Goal: Information Seeking & Learning: Learn about a topic

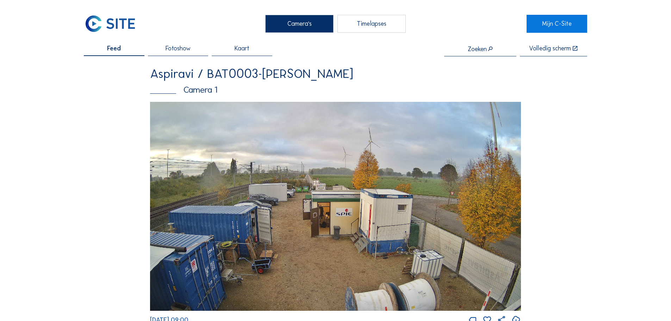
click at [272, 150] on img at bounding box center [335, 206] width 371 height 209
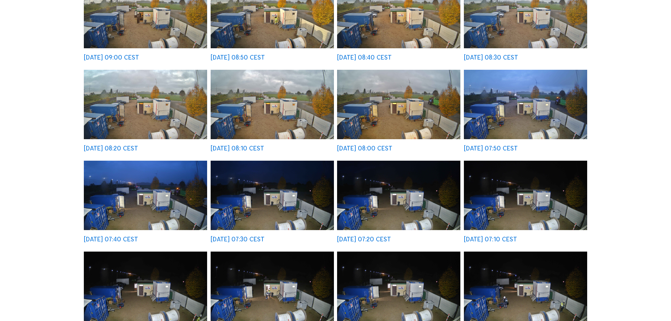
scroll to position [141, 0]
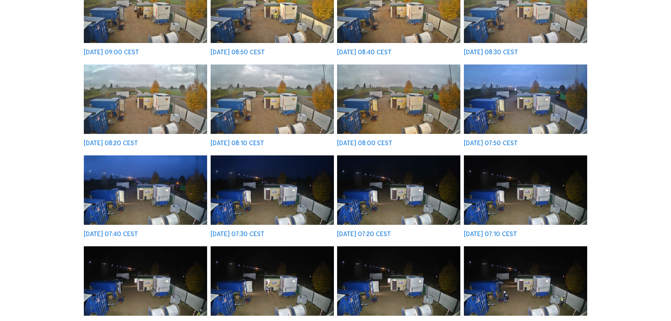
click at [147, 199] on img at bounding box center [145, 189] width 123 height 69
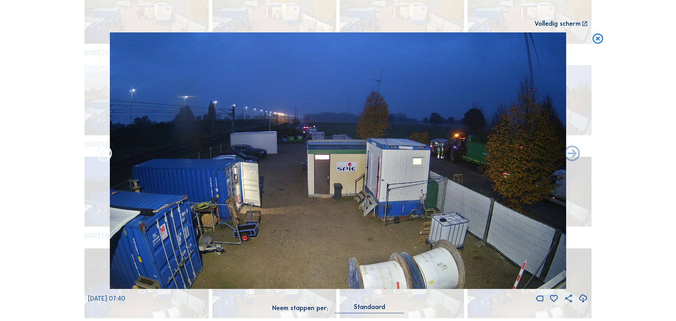
click at [105, 154] on icon at bounding box center [104, 153] width 19 height 19
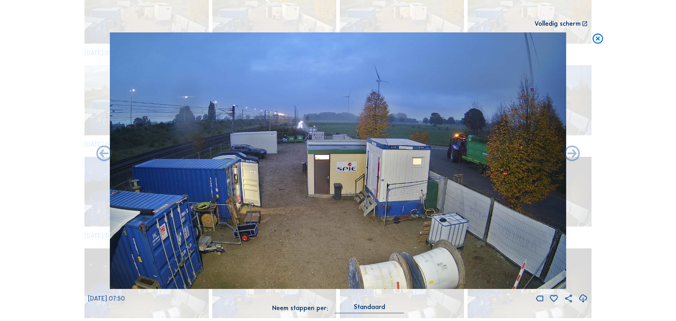
click at [105, 154] on icon at bounding box center [104, 153] width 19 height 19
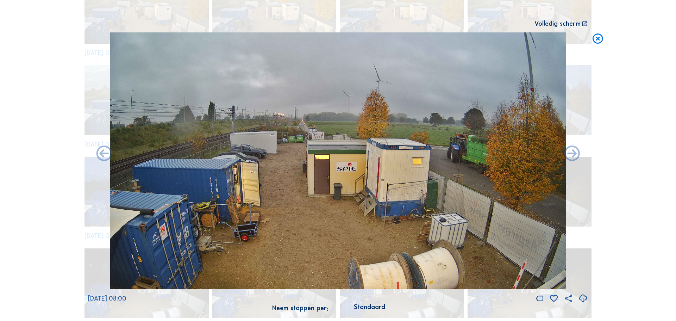
click at [105, 154] on icon at bounding box center [104, 153] width 19 height 19
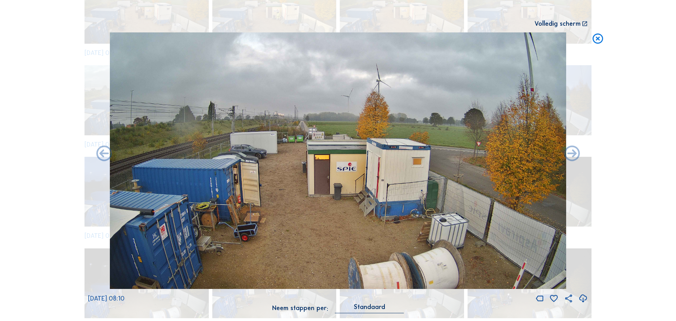
click at [105, 154] on icon at bounding box center [104, 153] width 19 height 19
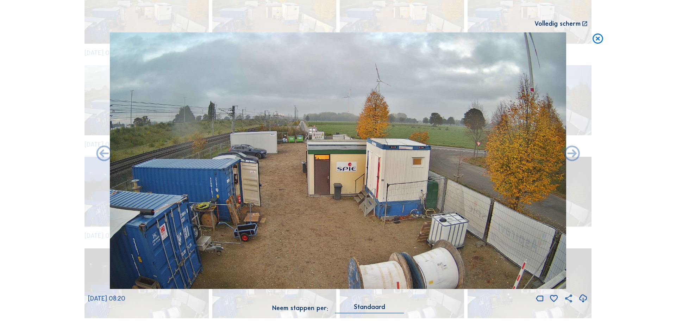
click at [105, 154] on icon at bounding box center [104, 153] width 19 height 19
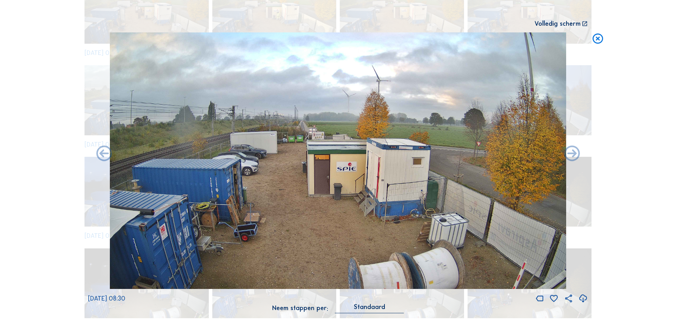
click at [105, 154] on icon at bounding box center [104, 153] width 19 height 19
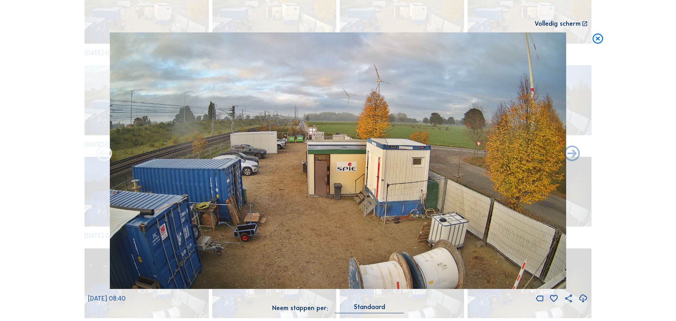
click at [101, 154] on icon at bounding box center [104, 153] width 19 height 19
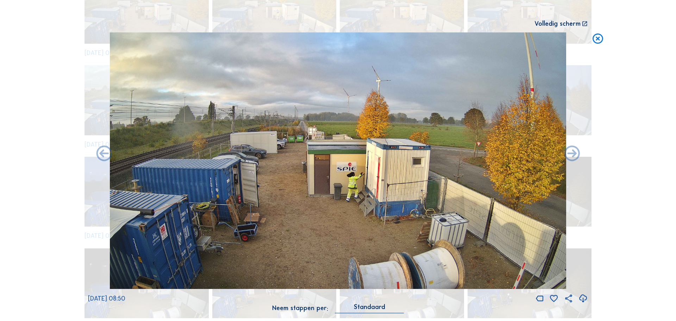
click at [598, 37] on icon at bounding box center [597, 38] width 13 height 13
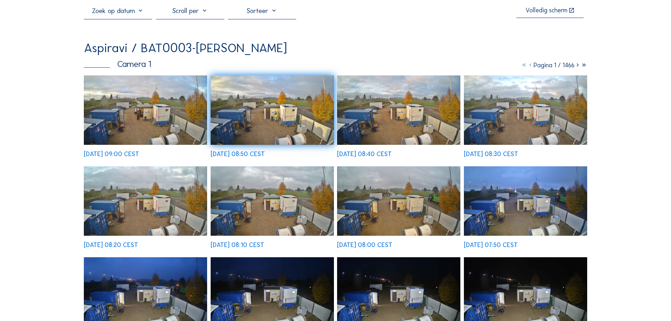
scroll to position [35, 0]
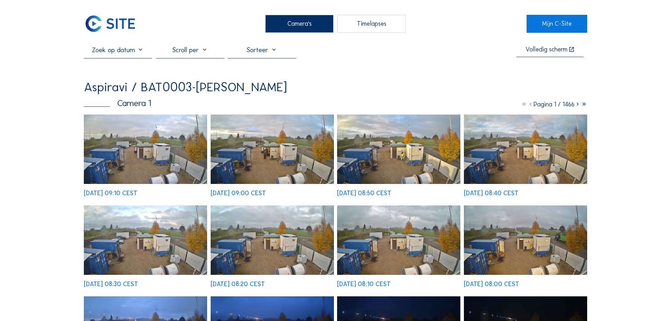
click at [142, 147] on img at bounding box center [145, 148] width 123 height 69
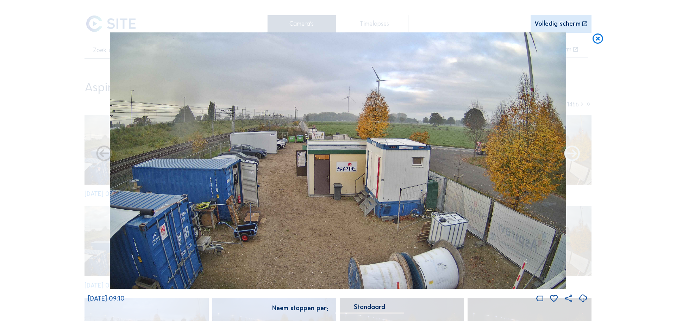
click at [569, 153] on icon at bounding box center [572, 153] width 19 height 19
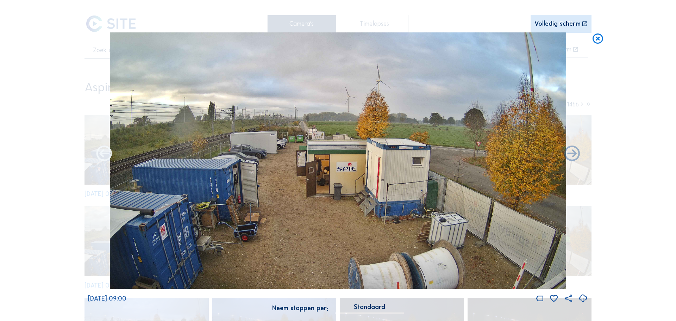
click at [102, 155] on icon at bounding box center [104, 153] width 19 height 19
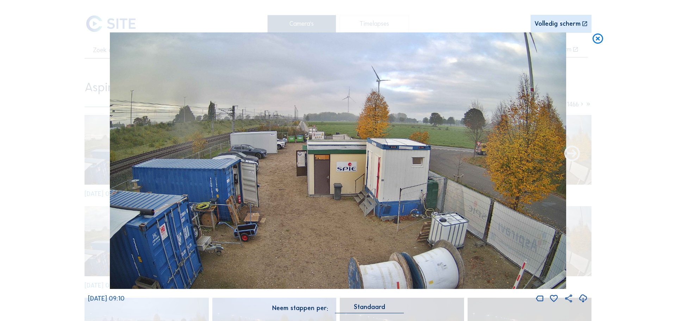
click at [572, 151] on icon at bounding box center [572, 153] width 19 height 19
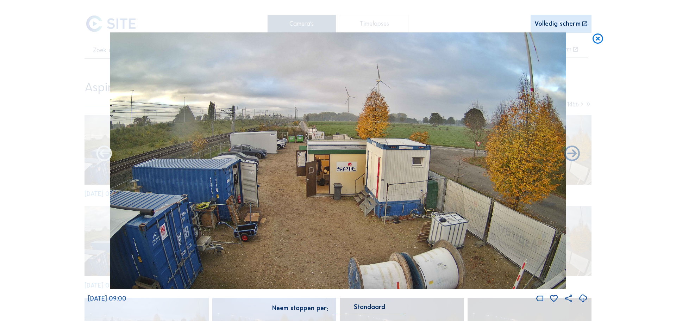
click at [102, 155] on icon at bounding box center [104, 153] width 19 height 19
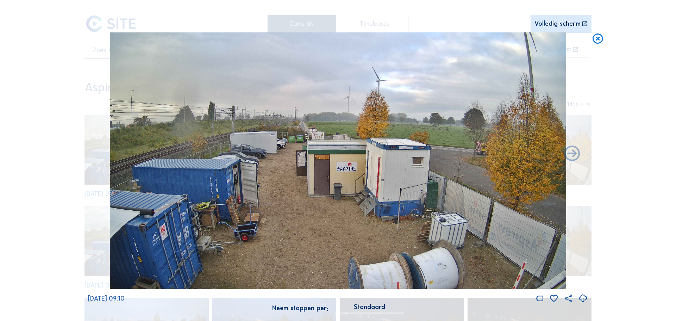
click at [102, 154] on div "We 15 Oct 2025 09:10" at bounding box center [338, 167] width 500 height 271
click at [602, 42] on icon at bounding box center [597, 38] width 13 height 13
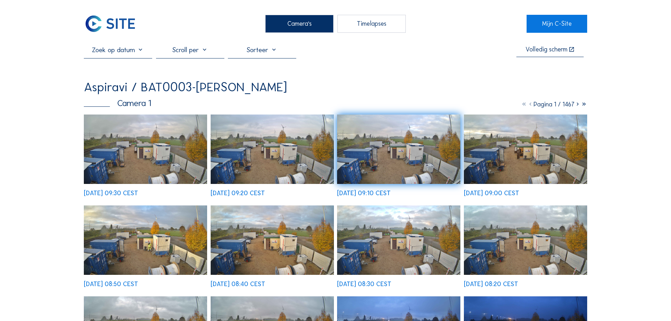
click at [289, 163] on img at bounding box center [272, 148] width 123 height 69
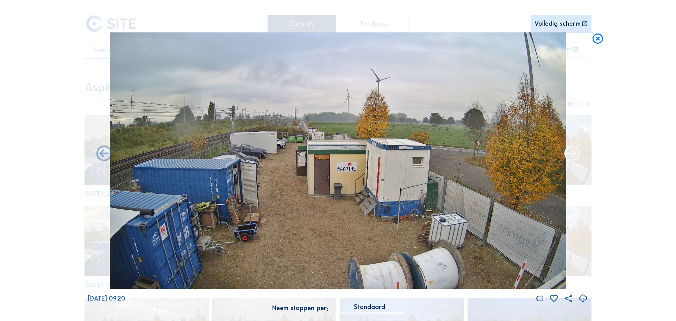
click at [568, 154] on icon at bounding box center [572, 153] width 19 height 19
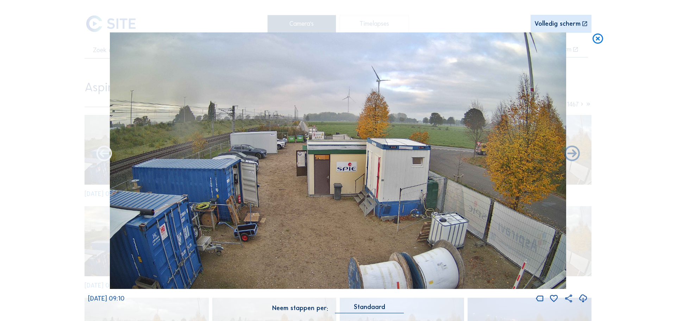
click at [103, 154] on icon at bounding box center [104, 153] width 19 height 19
click at [103, 153] on icon at bounding box center [104, 153] width 19 height 19
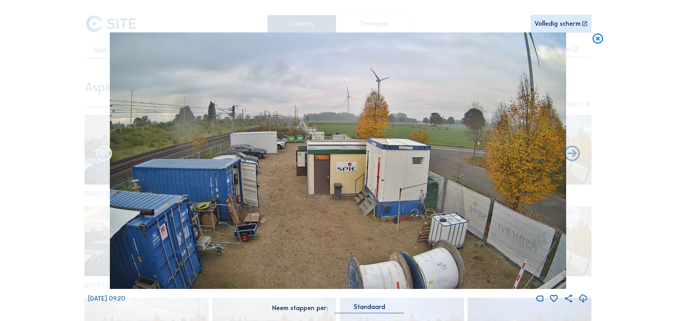
click at [105, 152] on icon at bounding box center [104, 153] width 19 height 19
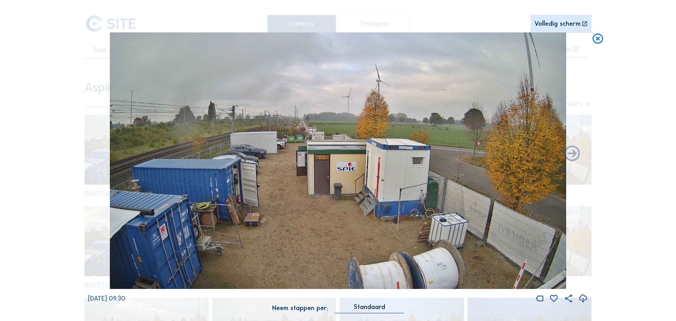
click at [597, 44] on icon at bounding box center [597, 38] width 13 height 13
